Goal: Information Seeking & Learning: Learn about a topic

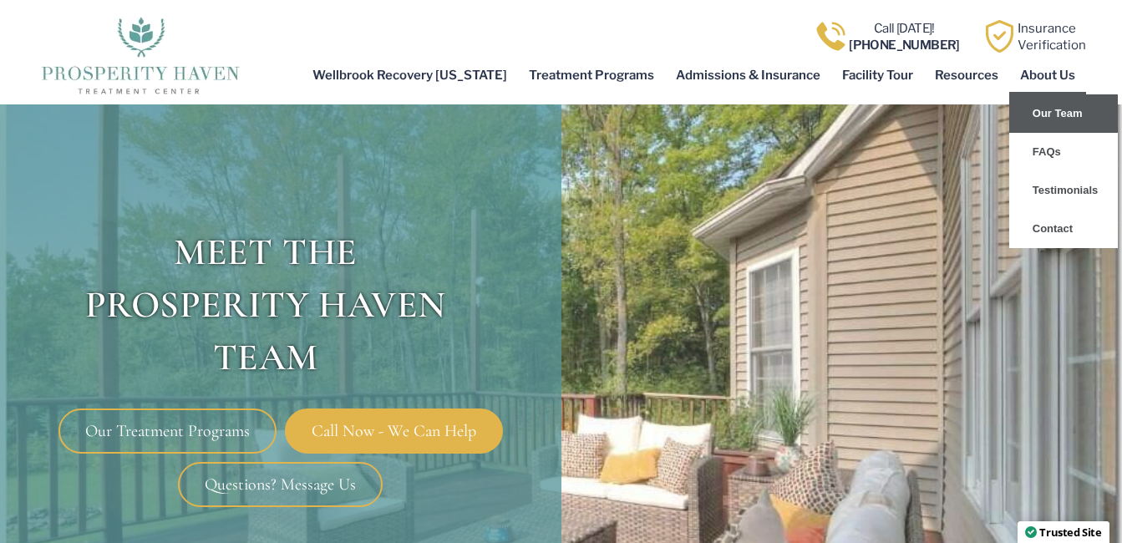
click at [1051, 116] on link "Our Team" at bounding box center [1063, 113] width 109 height 38
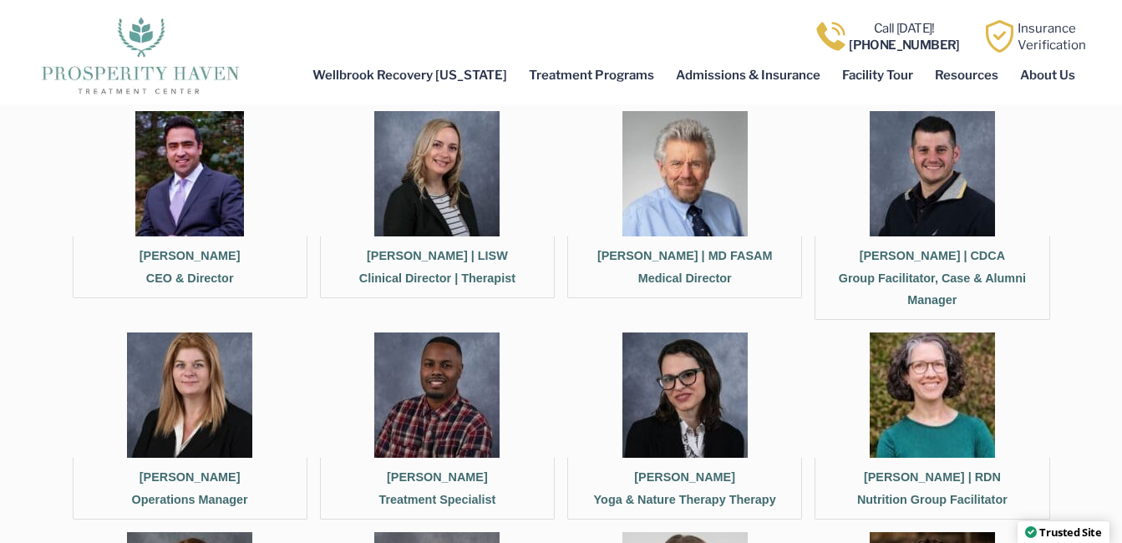
scroll to position [585, 0]
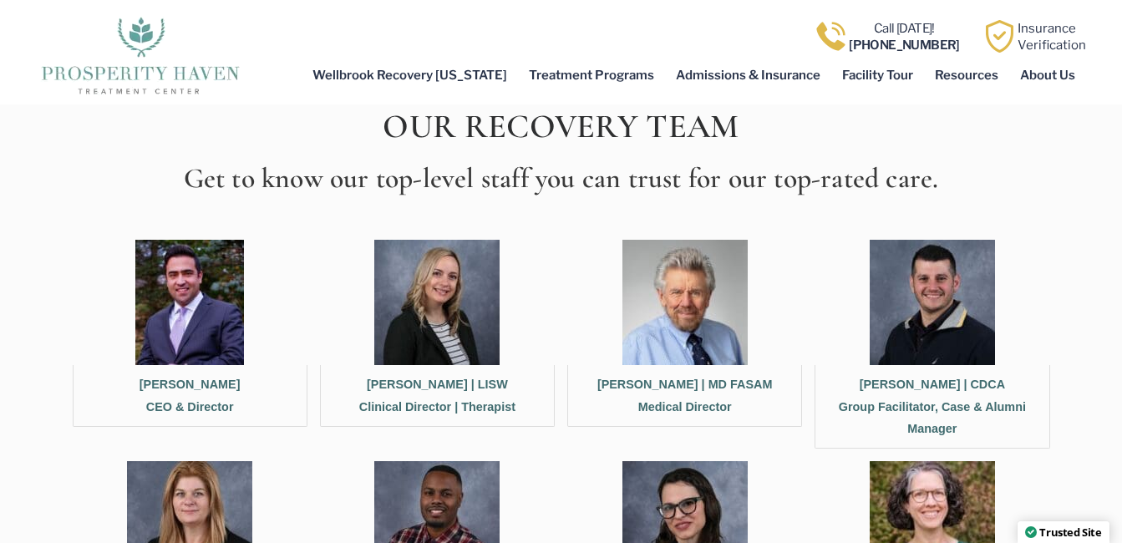
click at [186, 307] on img at bounding box center [189, 302] width 109 height 125
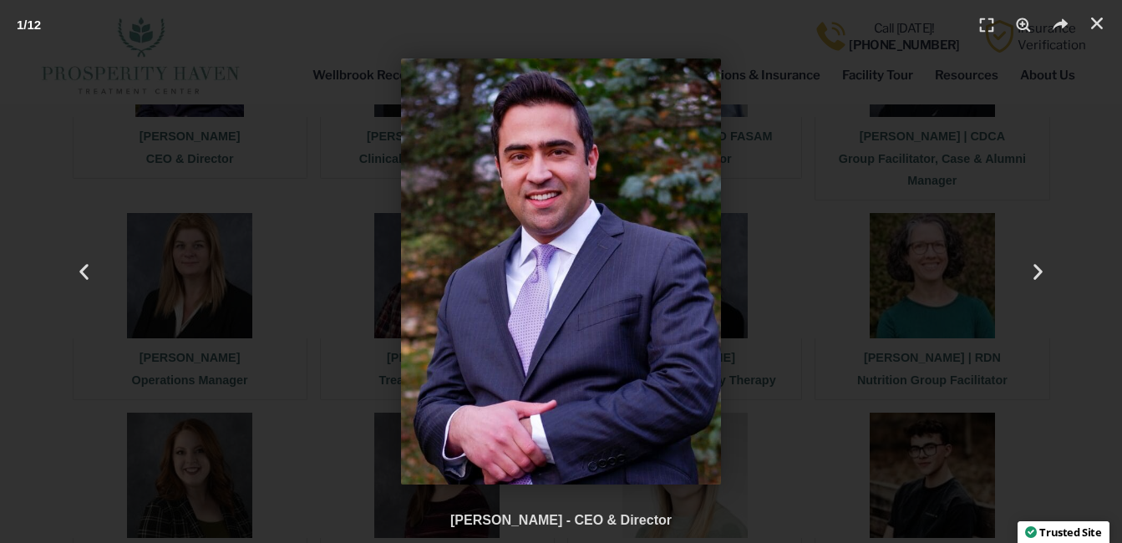
scroll to position [835, 0]
click at [1037, 269] on icon "Next slide" at bounding box center [1038, 271] width 21 height 21
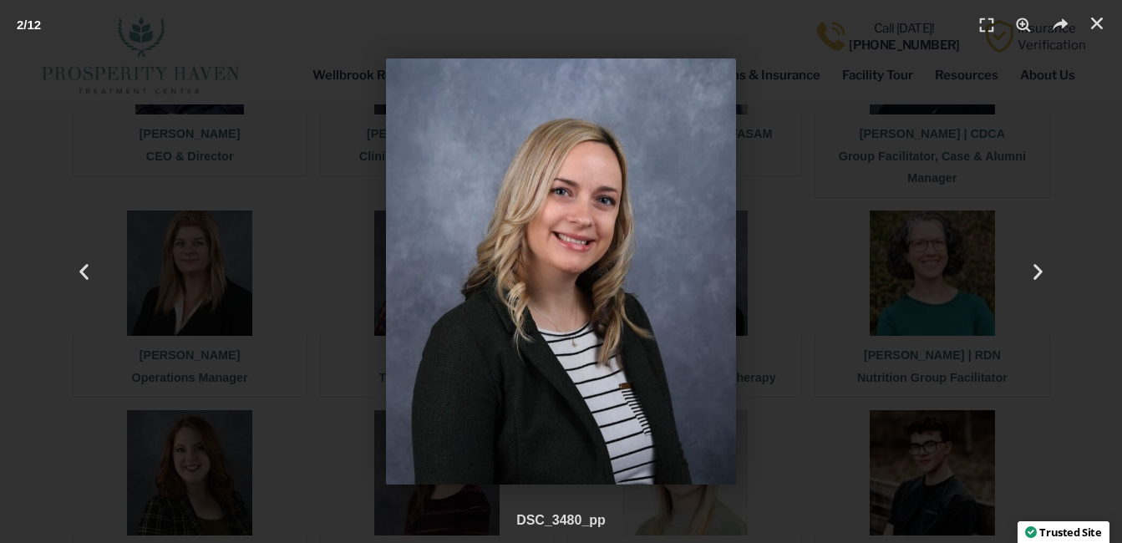
click at [212, 86] on div "2 / 12" at bounding box center [560, 271] width 1005 height 426
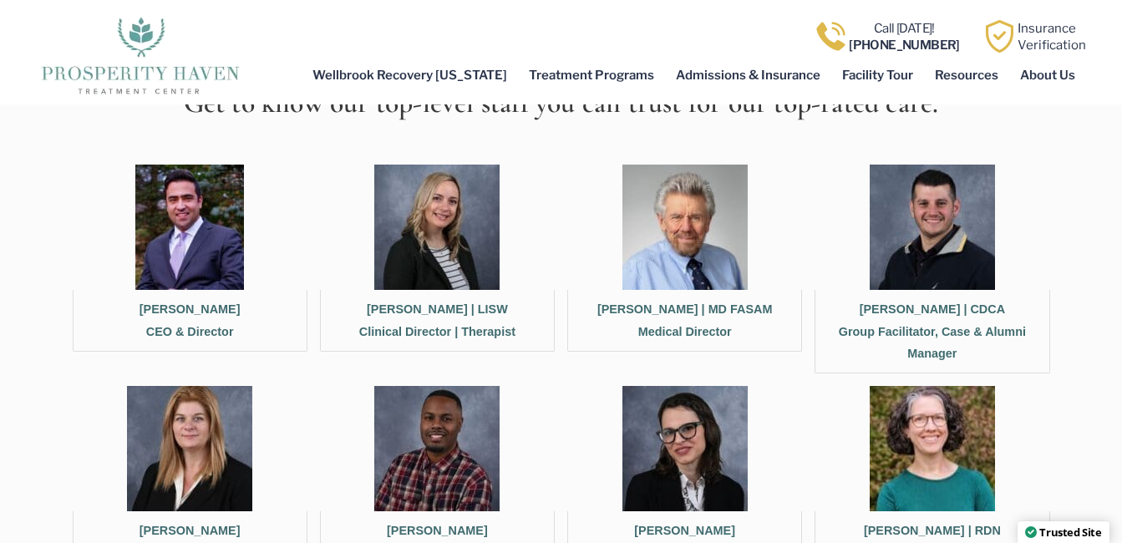
scroll to position [668, 0]
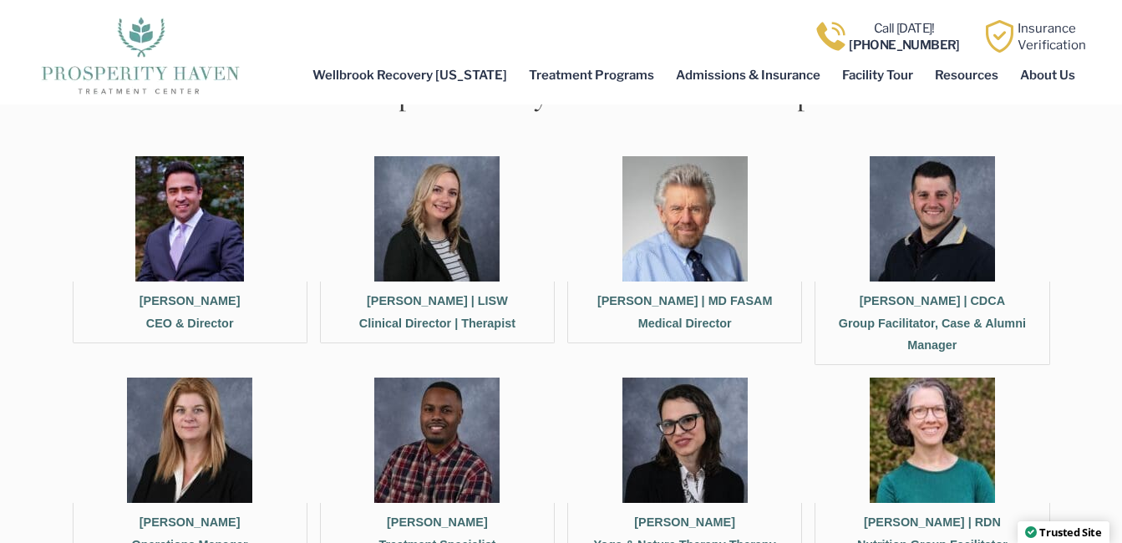
drag, startPoint x: 236, startPoint y: 297, endPoint x: 158, endPoint y: 300, distance: 77.8
click at [158, 300] on figcaption "Meir Kasnett CEO & Director" at bounding box center [190, 313] width 235 height 62
copy figcaption "[PERSON_NAME]"
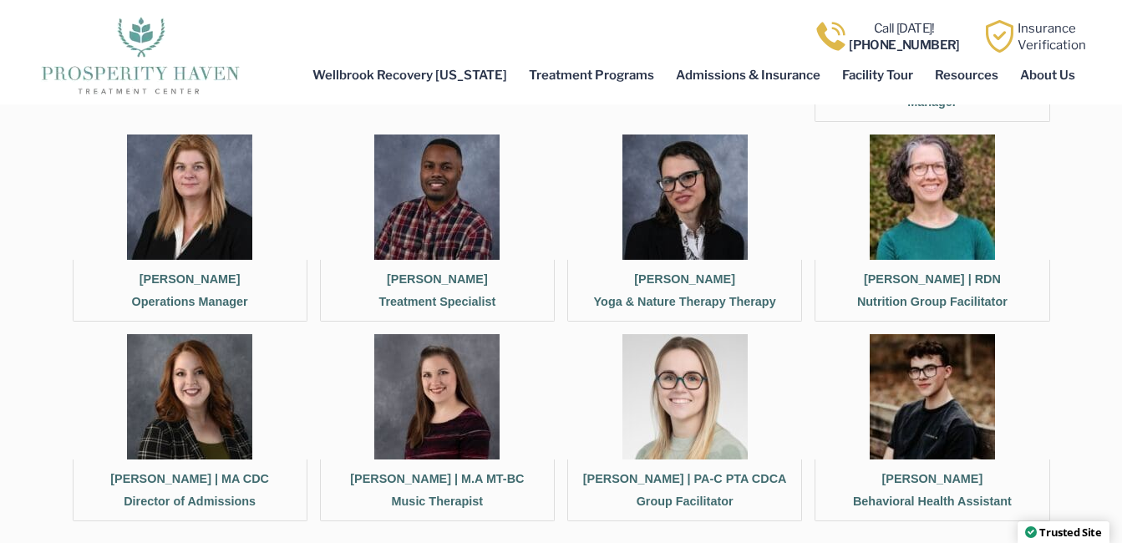
scroll to position [1086, 0]
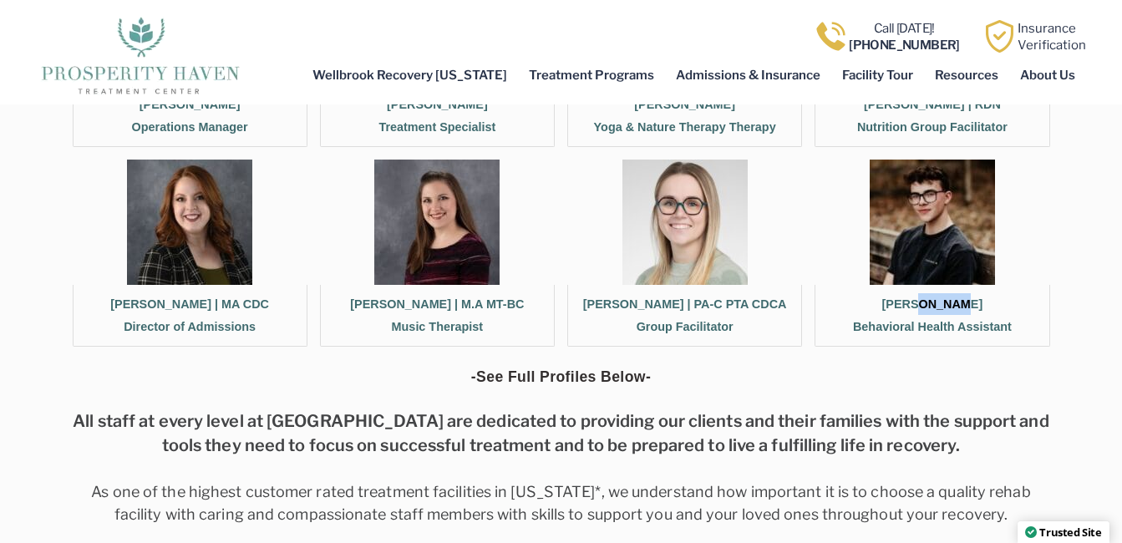
drag, startPoint x: 870, startPoint y: 303, endPoint x: 916, endPoint y: 305, distance: 46.8
click at [916, 305] on figcaption "Carter Fellenstein Behavioral Health Assistant" at bounding box center [932, 316] width 235 height 62
copy figcaption "Carter"
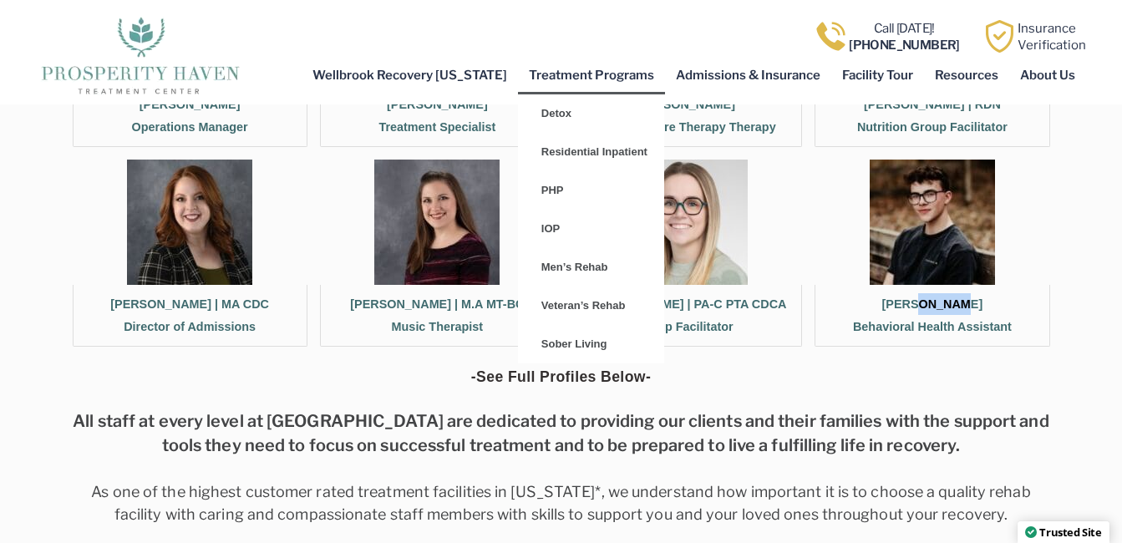
copy figcaption "Carter"
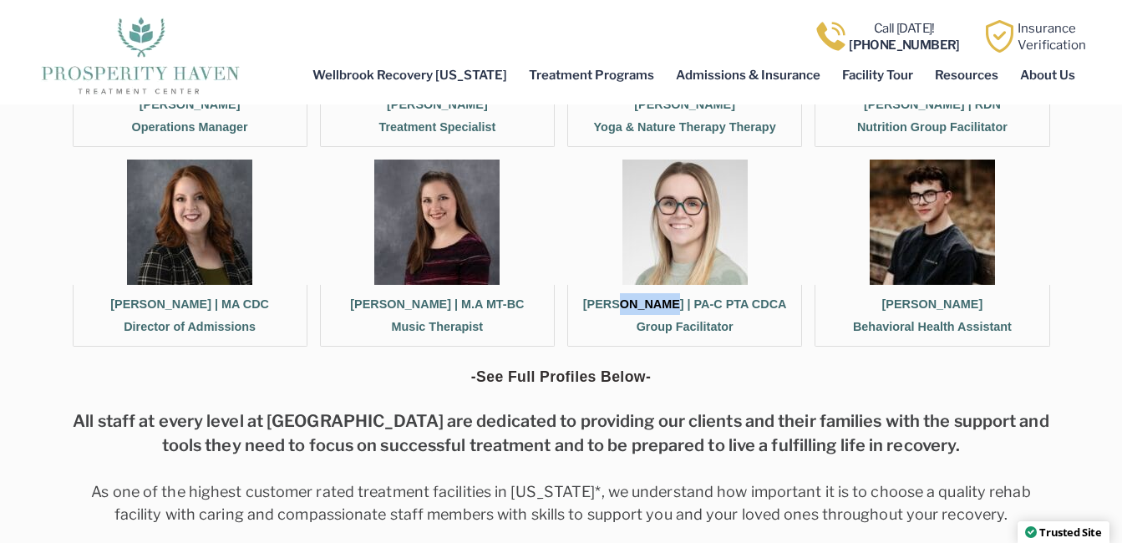
drag, startPoint x: 580, startPoint y: 302, endPoint x: 631, endPoint y: 309, distance: 51.4
click at [631, 309] on figcaption "Madison Sullivan | PA-C PTA CDCA Group Facilitator" at bounding box center [684, 316] width 235 height 62
copy figcaption "[GEOGRAPHIC_DATA]"
drag, startPoint x: 354, startPoint y: 302, endPoint x: 392, endPoint y: 305, distance: 37.7
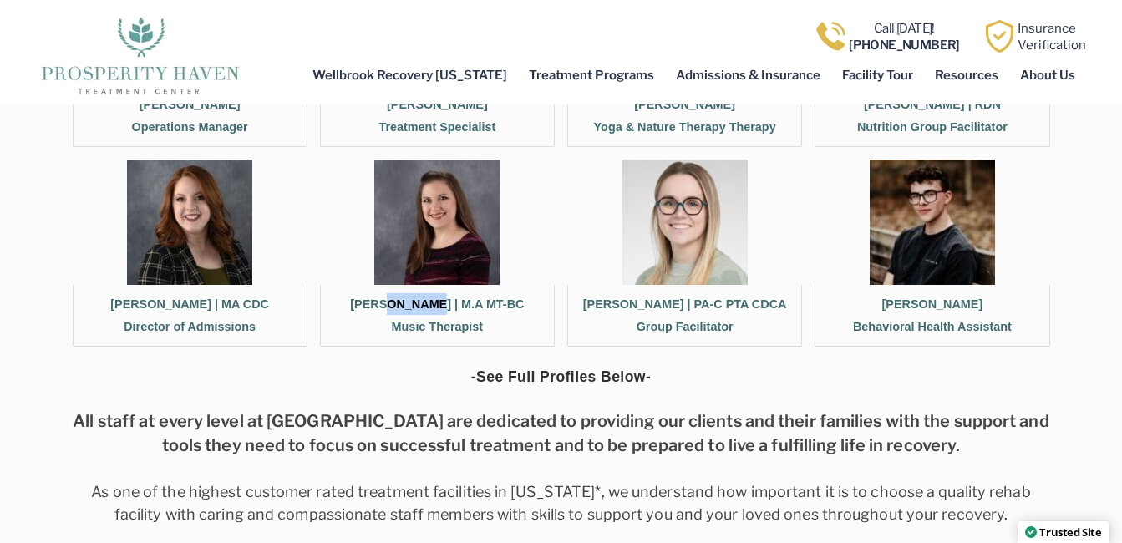
click at [392, 305] on figcaption "Jillian Wallace | M.A MT-BC Music Therapist" at bounding box center [437, 316] width 235 height 62
copy figcaption "Jillian"
drag, startPoint x: 99, startPoint y: 297, endPoint x: 155, endPoint y: 307, distance: 56.7
click at [155, 307] on figcaption "Chelsea Woodruff | MA CDC Director of Admissions" at bounding box center [190, 316] width 235 height 62
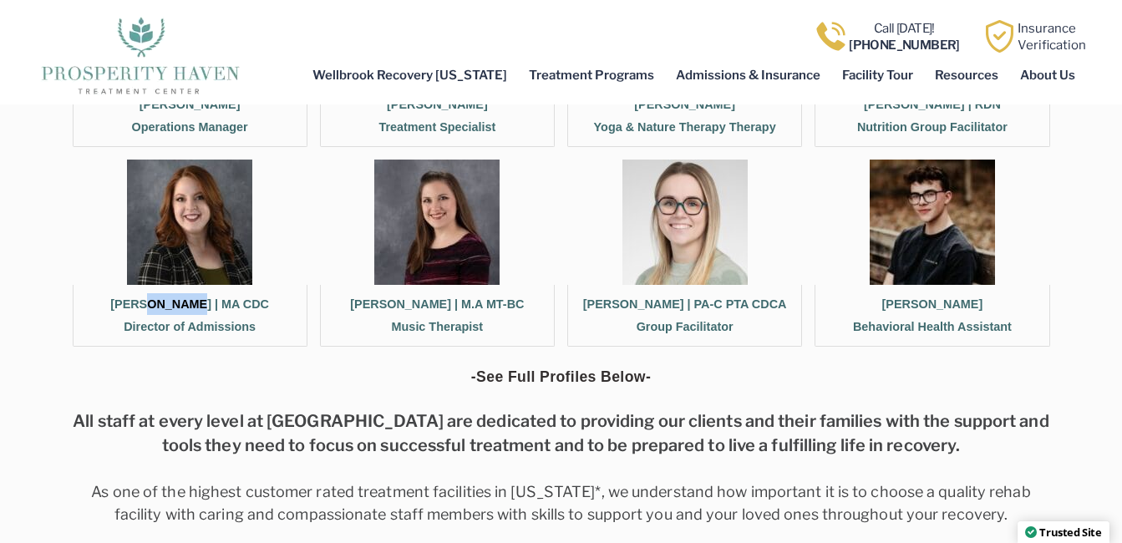
copy figcaption "Chelsea"
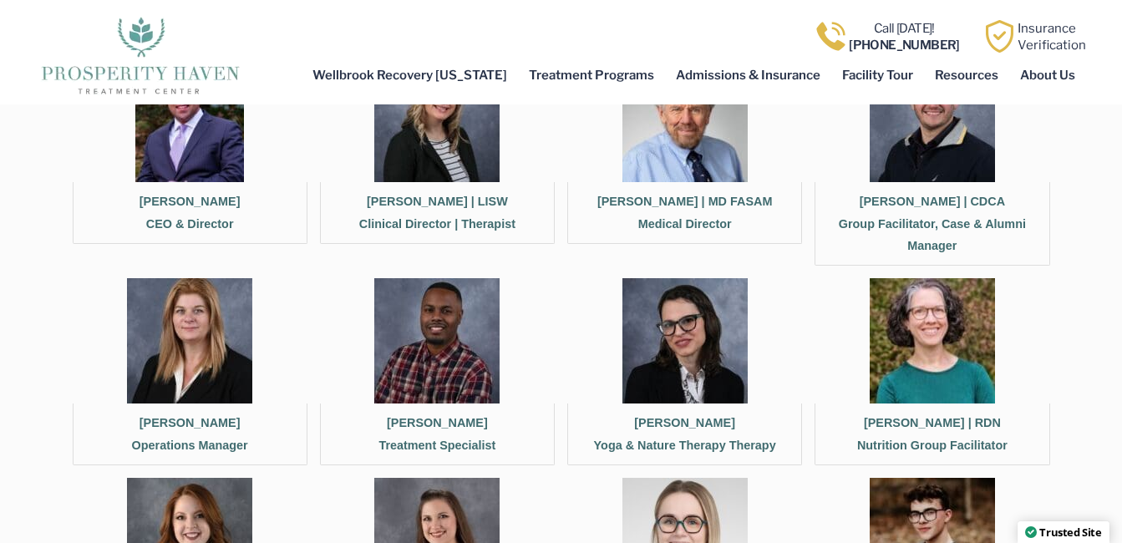
scroll to position [752, 0]
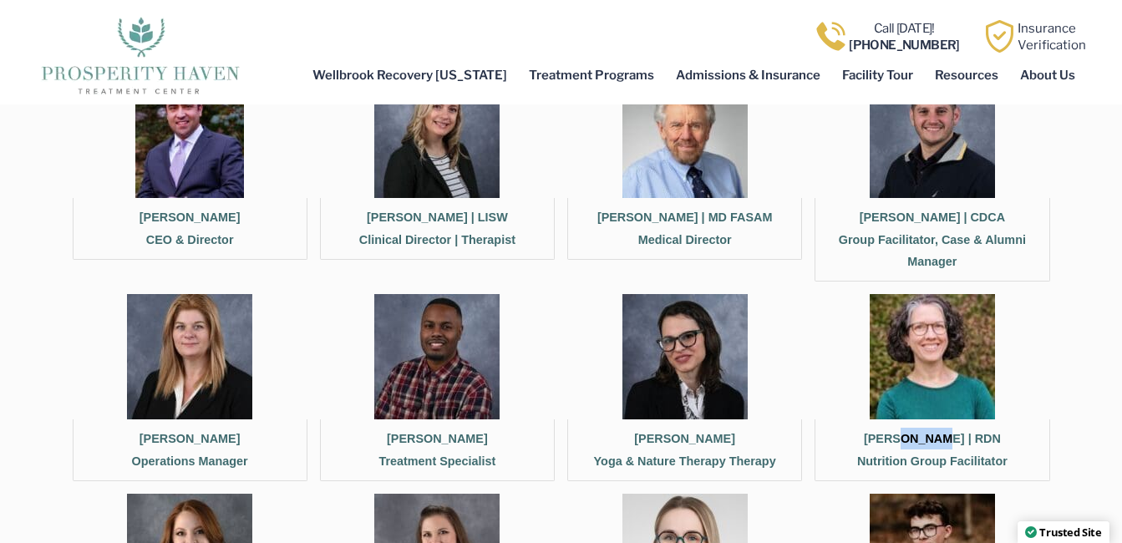
drag, startPoint x: 849, startPoint y: 437, endPoint x: 900, endPoint y: 443, distance: 51.3
click at [900, 443] on figcaption "Andrea Rumschlag | RDN Nutrition Group Facilitator" at bounding box center [932, 450] width 235 height 62
copy figcaption "Andrea"
drag, startPoint x: 634, startPoint y: 439, endPoint x: 684, endPoint y: 442, distance: 50.2
click at [684, 442] on figcaption "Amber Resky Yoga & Nature Therapy Therapy" at bounding box center [684, 450] width 235 height 62
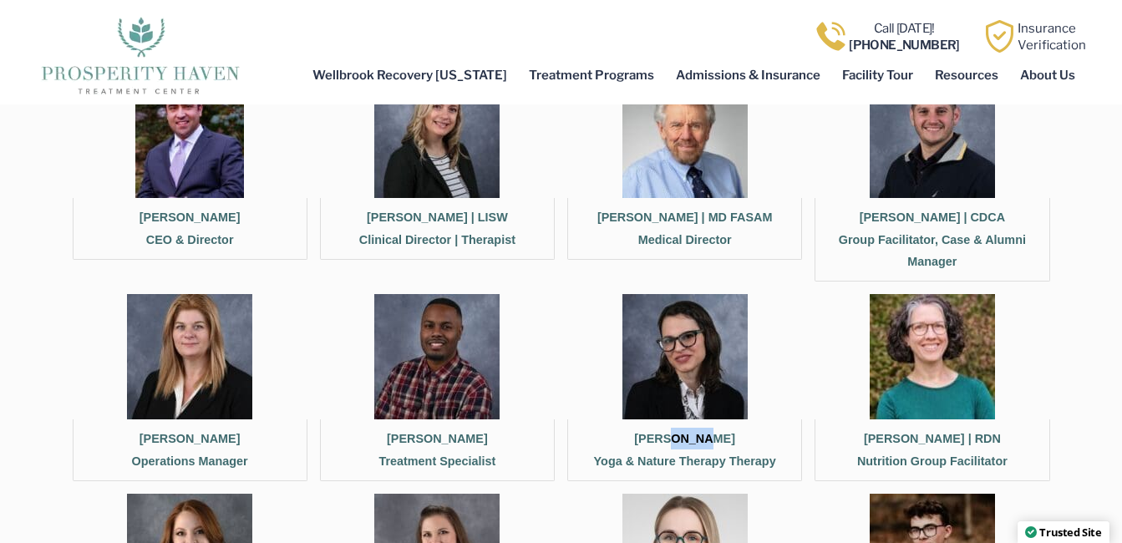
click at [684, 442] on figcaption "Amber Resky Yoga & Nature Therapy Therapy" at bounding box center [684, 450] width 235 height 62
drag, startPoint x: 373, startPoint y: 439, endPoint x: 428, endPoint y: 439, distance: 54.3
click at [428, 439] on figcaption "Darien Hamilton Treatment Specialist" at bounding box center [437, 450] width 235 height 62
drag, startPoint x: 129, startPoint y: 434, endPoint x: 183, endPoint y: 442, distance: 54.0
click at [183, 442] on figcaption "Krista Ziegler Operations Manager" at bounding box center [190, 450] width 235 height 62
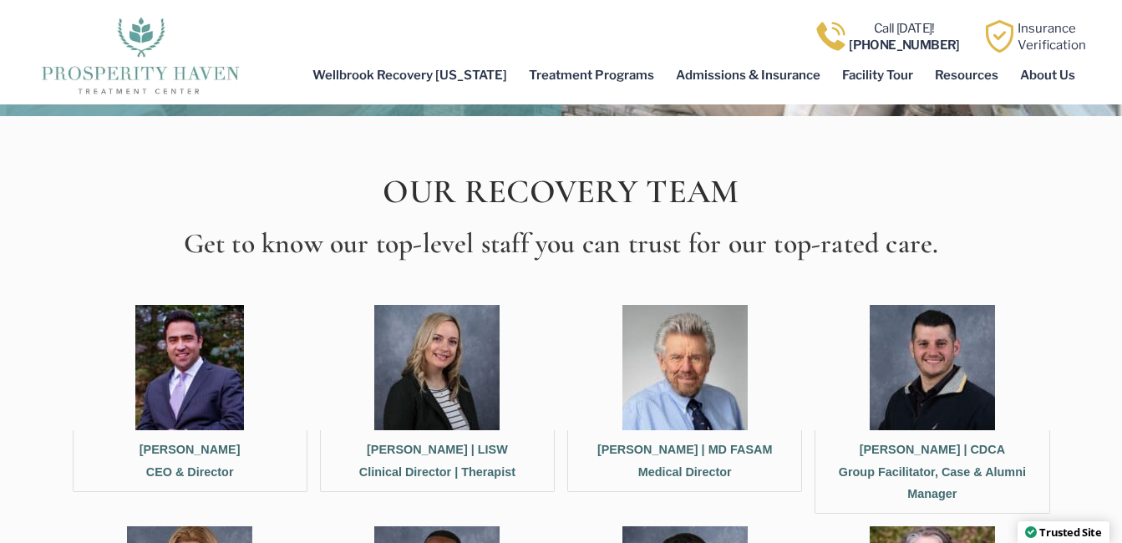
scroll to position [501, 0]
